Goal: Information Seeking & Learning: Find specific fact

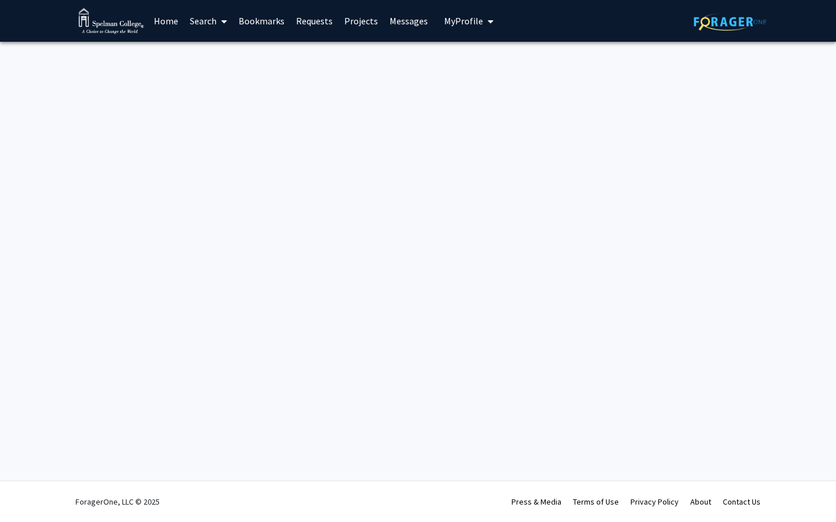
click at [214, 19] on link "Search" at bounding box center [208, 21] width 49 height 41
click at [230, 43] on span "Faculty/Staff" at bounding box center [226, 53] width 85 height 23
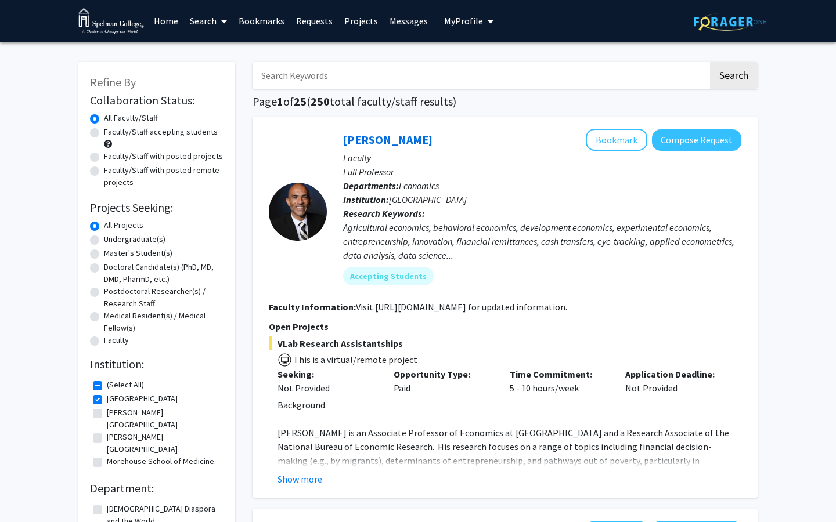
click at [306, 84] on input "Search Keywords" at bounding box center [480, 75] width 456 height 27
type input "[PERSON_NAME]"
click at [710, 62] on button "Search" at bounding box center [734, 75] width 48 height 27
checkbox input "false"
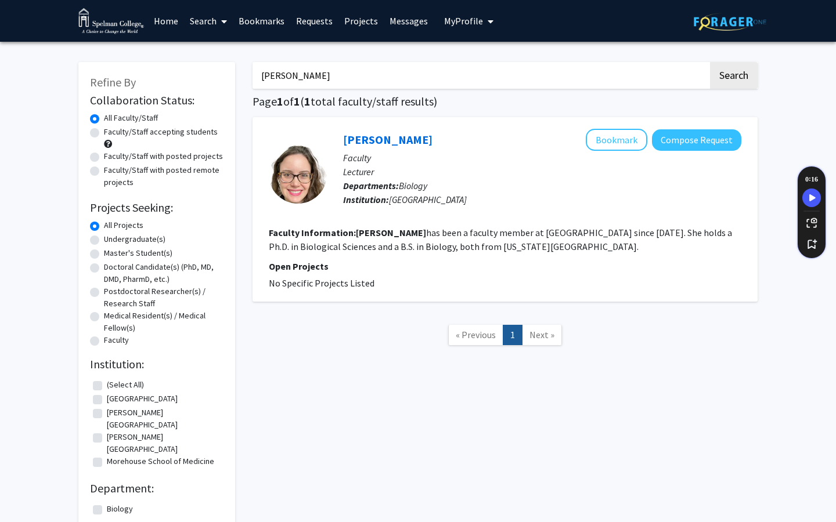
click at [632, 225] on fg-search-faculty "[PERSON_NAME] Bookmark Compose Request Faculty Lecturer Departments: Biology In…" at bounding box center [505, 209] width 472 height 161
click at [298, 184] on div at bounding box center [298, 175] width 58 height 58
click at [412, 138] on link "[PERSON_NAME]" at bounding box center [387, 139] width 89 height 15
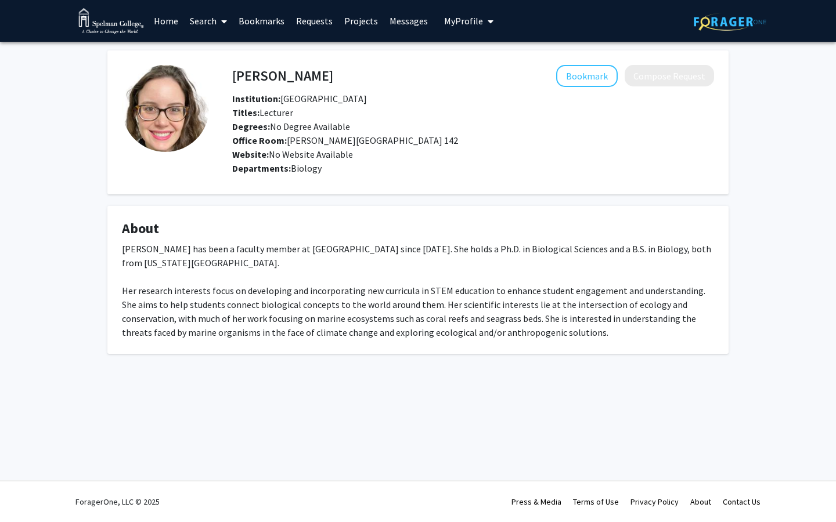
click at [234, 78] on h4 "[PERSON_NAME]" at bounding box center [282, 75] width 101 height 21
copy h4 "[PERSON_NAME]"
